Goal: Information Seeking & Learning: Learn about a topic

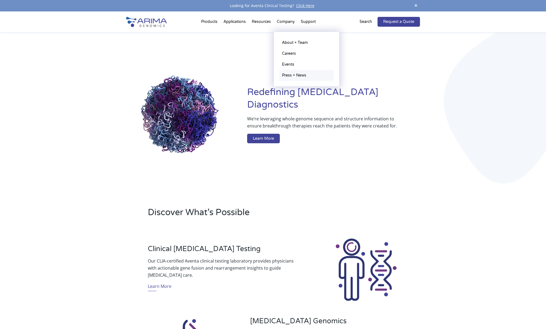
click at [291, 77] on link "Press + News" at bounding box center [306, 75] width 54 height 11
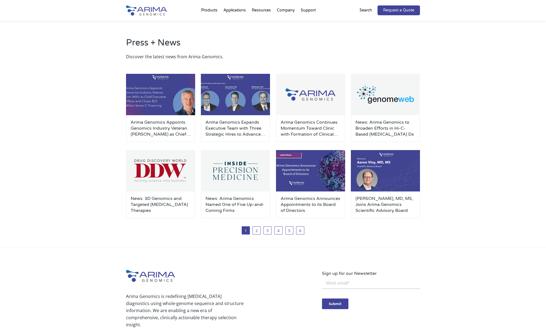
click at [273, 231] on div "1 2 3 4 5 6" at bounding box center [273, 230] width 294 height 8
click at [267, 231] on link "3" at bounding box center [268, 230] width 8 height 8
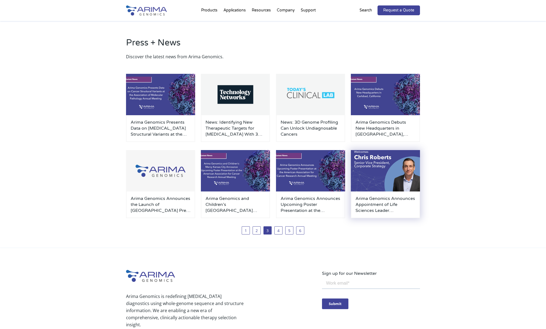
click at [384, 206] on h3 "Arima Genomics Announces Appointment of Life Sciences Leader [PERSON_NAME] as S…" at bounding box center [386, 204] width 60 height 18
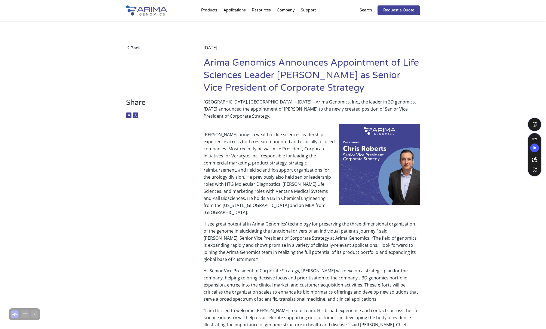
click at [276, 75] on h1 "Arima Genomics Announces Appointment of Life Sciences Leader [PERSON_NAME] as S…" at bounding box center [312, 78] width 216 height 42
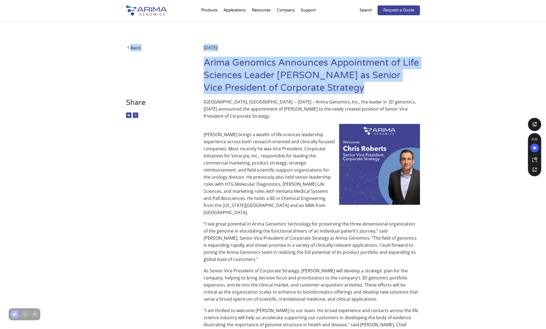
drag, startPoint x: 343, startPoint y: 91, endPoint x: 203, endPoint y: 66, distance: 142.4
click at [203, 66] on div "Back [DATE] Arima Genomics Announces Appointment of Life Sciences Leader [PERSO…" at bounding box center [273, 71] width 294 height 54
click at [259, 79] on h1 "Arima Genomics Announces Appointment of Life Sciences Leader Chris Roberts as S…" at bounding box center [312, 78] width 216 height 42
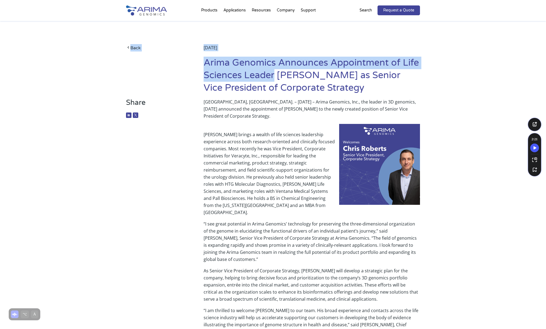
drag, startPoint x: 276, startPoint y: 77, endPoint x: 203, endPoint y: 66, distance: 74.1
click at [203, 66] on div "Back March 30, 2022 Arima Genomics Announces Appointment of Life Sciences Leade…" at bounding box center [273, 71] width 294 height 54
copy div "Back March 30, 2022 Arima Genomics Announces Appointment of Life Sciences Leader"
click at [129, 47] on span at bounding box center [128, 48] width 4 height 5
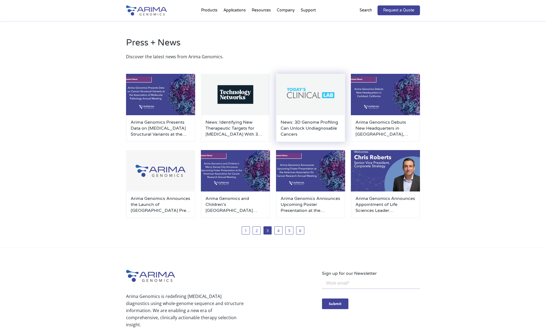
click at [320, 130] on h3 "News: 3D Genome Profiling Can Unlock Undiagnosable Cancers" at bounding box center [311, 128] width 60 height 18
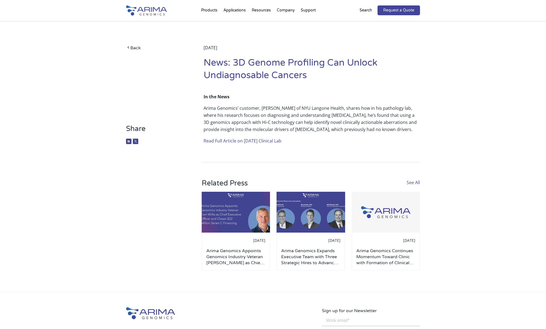
click at [236, 141] on link "Read Full Article on Today’s Clinical Lab" at bounding box center [243, 141] width 78 height 6
click at [136, 46] on link "Back" at bounding box center [156, 47] width 61 height 7
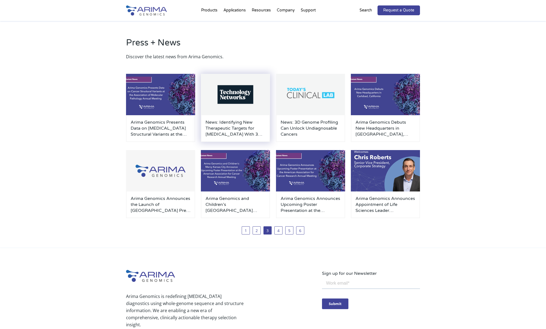
click at [228, 123] on h3 "News: Identifying New Therapeutic Targets for [MEDICAL_DATA] With 3D Genomics" at bounding box center [236, 128] width 60 height 18
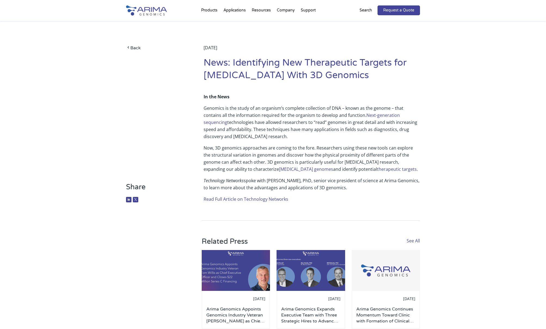
click at [231, 199] on link "Read Full Article on Technology Networks" at bounding box center [246, 199] width 85 height 6
click at [133, 49] on link "Back" at bounding box center [156, 47] width 61 height 7
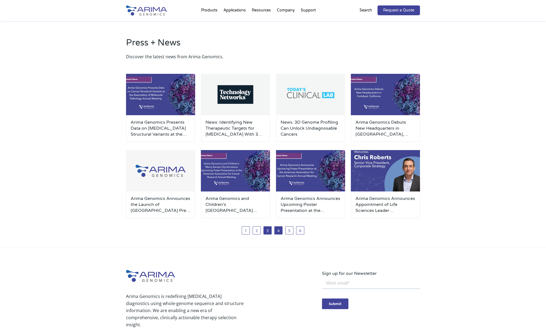
click at [281, 231] on link "4" at bounding box center [278, 230] width 8 height 8
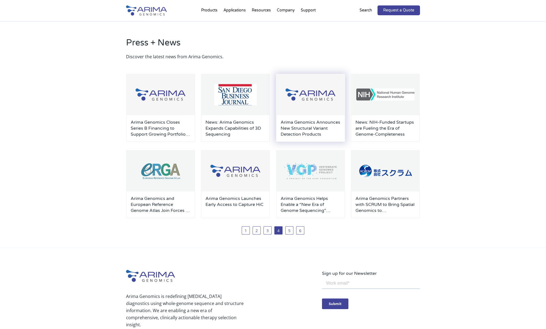
click at [310, 133] on h3 "Arima Genomics Announces New Structural Variant Detection Products" at bounding box center [311, 128] width 60 height 18
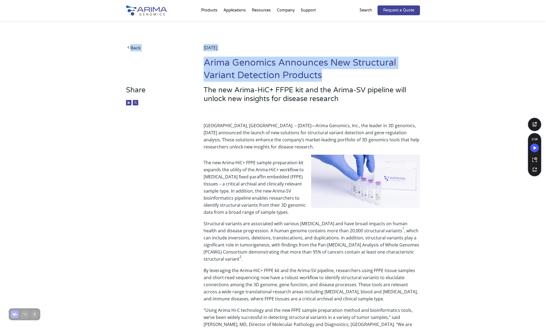
drag, startPoint x: 321, startPoint y: 74, endPoint x: 201, endPoint y: 62, distance: 120.7
click at [201, 62] on div "Back [DATE] Arima Genomics Announces New Structural Variant Detection Products" at bounding box center [273, 65] width 294 height 42
click at [269, 72] on h1 "Arima Genomics Announces New Structural Variant Detection Products" at bounding box center [312, 71] width 216 height 29
drag, startPoint x: 327, startPoint y: 75, endPoint x: 205, endPoint y: 62, distance: 122.7
click at [205, 62] on h1 "Arima Genomics Announces New Structural Variant Detection Products" at bounding box center [312, 71] width 216 height 29
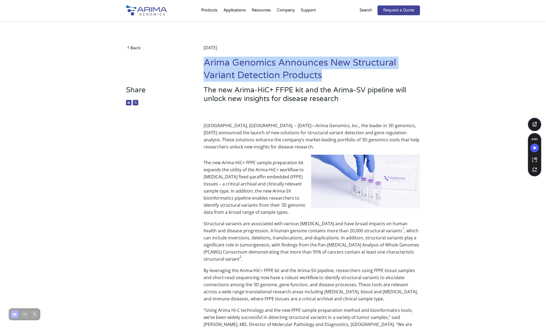
copy h1 "Arima Genomics Announces New Structural Variant Detection Products"
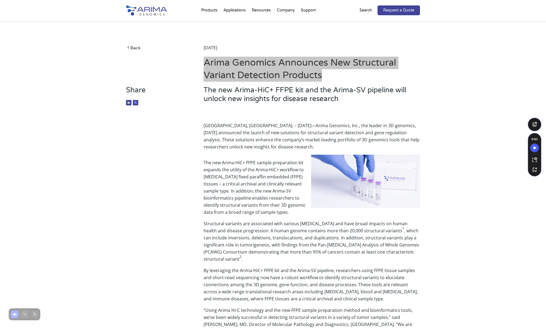
scroll to position [1, 0]
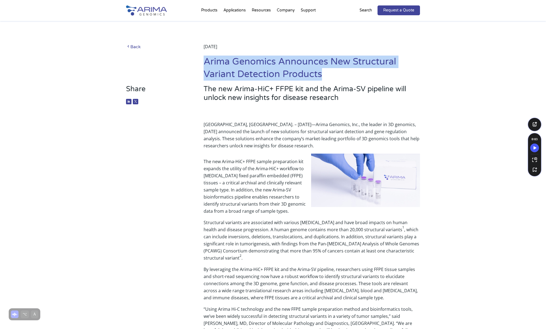
click at [134, 47] on link "Back" at bounding box center [156, 46] width 61 height 7
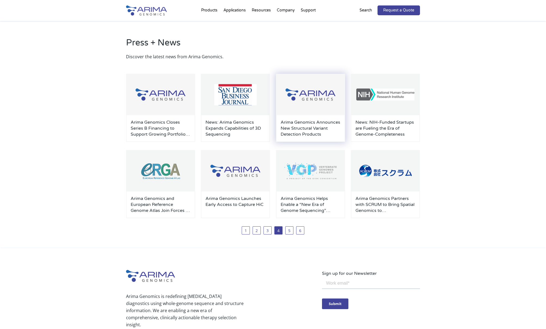
click at [315, 134] on h3 "Arima Genomics Announces New Structural Variant Detection Products" at bounding box center [311, 128] width 60 height 18
click at [247, 129] on h3 "News: Arima Genomics Expands Capabilities of 3D Sequencing" at bounding box center [236, 128] width 60 height 18
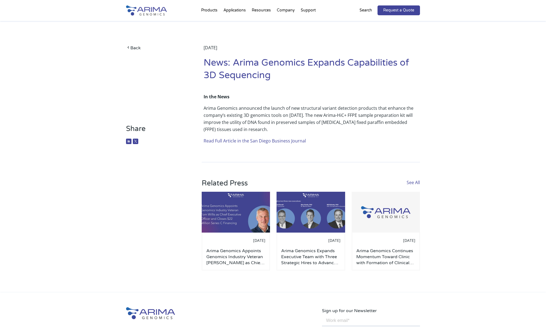
click at [253, 141] on link "Read Full Article in the San Diego Business Journal" at bounding box center [255, 141] width 102 height 6
click at [136, 46] on link "Back" at bounding box center [156, 47] width 61 height 7
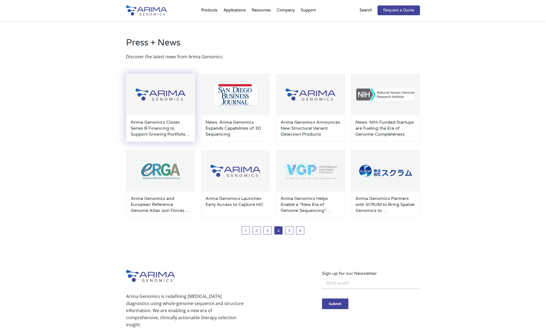
click at [163, 125] on h3 "Arima Genomics Closes Series B Financing to Support Growing Portfolio of 3D Gen…" at bounding box center [161, 128] width 60 height 18
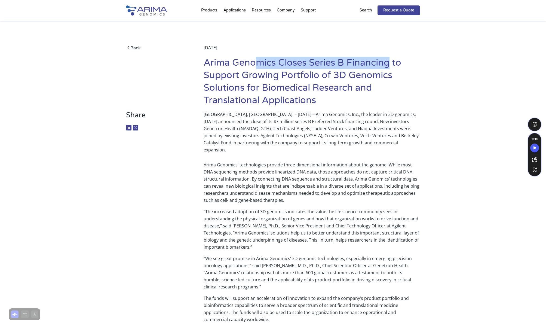
drag, startPoint x: 391, startPoint y: 67, endPoint x: 260, endPoint y: 57, distance: 131.3
click at [260, 57] on h1 "Arima Genomics Closes Series B Financing to Support Growing Portfolio of 3D Gen…" at bounding box center [312, 84] width 216 height 54
click at [260, 61] on h1 "Arima Genomics Closes Series B Financing to Support Growing Portfolio of 3D Gen…" at bounding box center [312, 84] width 216 height 54
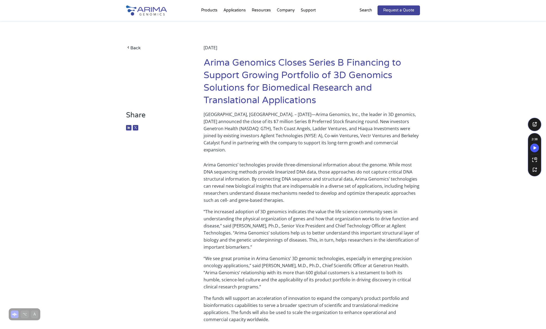
drag, startPoint x: 204, startPoint y: 61, endPoint x: 389, endPoint y: 65, distance: 184.3
click at [389, 65] on h1 "Arima Genomics Closes Series B Financing to Support Growing Portfolio of 3D Gen…" at bounding box center [312, 84] width 216 height 54
copy div "Arima Genomics Closes Series B Financing"
click at [133, 47] on link "Back" at bounding box center [156, 47] width 61 height 7
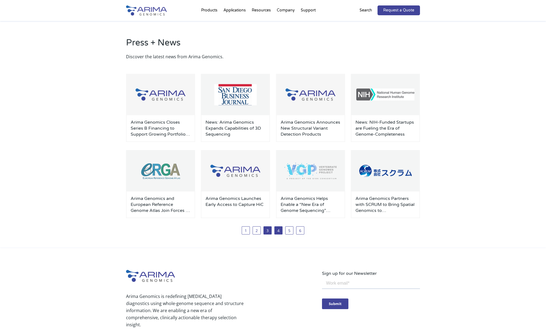
click at [265, 230] on link "3" at bounding box center [268, 230] width 8 height 8
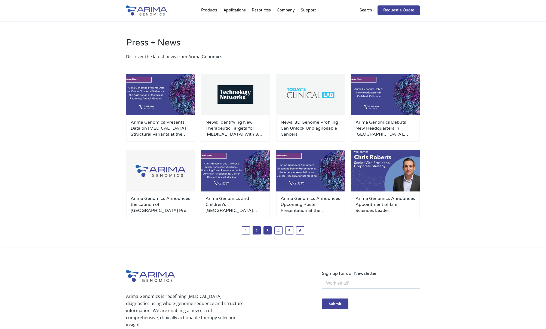
click at [259, 231] on link "2" at bounding box center [257, 230] width 8 height 8
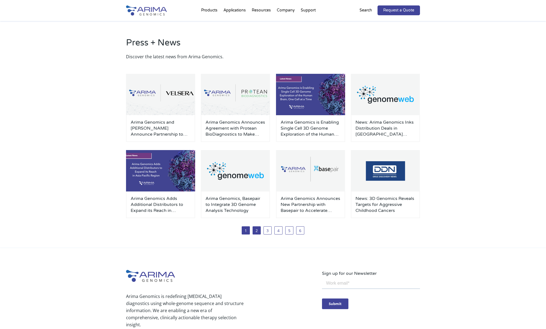
click at [246, 231] on link "1" at bounding box center [246, 230] width 8 height 8
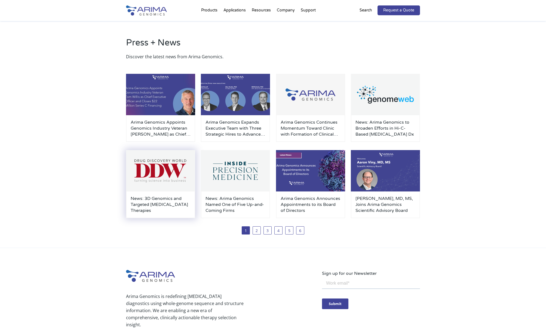
click at [144, 206] on h3 "News: 3D Genomics and Targeted [MEDICAL_DATA] Therapies" at bounding box center [161, 204] width 60 height 18
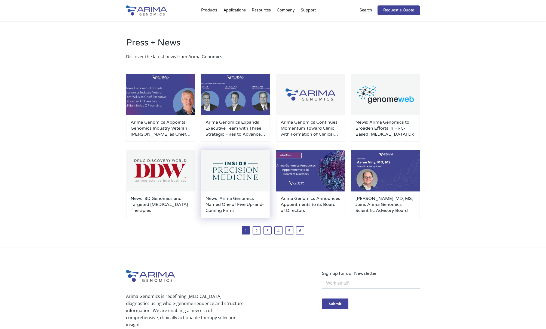
click at [237, 205] on h3 "News: Arima Genomics Named One of Five Up-and-Coming Firms" at bounding box center [236, 204] width 60 height 18
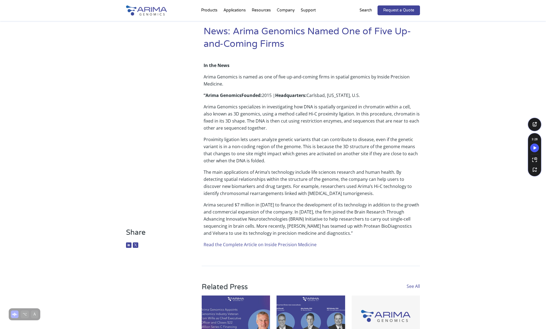
scroll to position [29, 0]
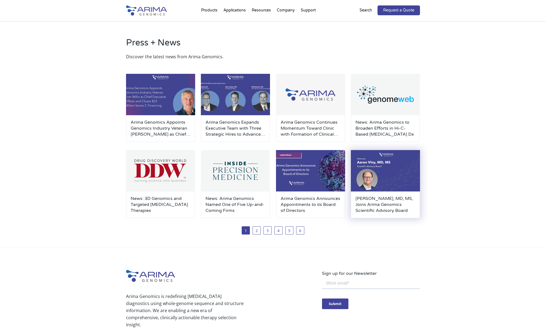
click at [367, 208] on h3 "[PERSON_NAME], MD, MS, Joins Arima Genomics Scientific Advisory Board" at bounding box center [386, 204] width 60 height 18
